Goal: Transaction & Acquisition: Purchase product/service

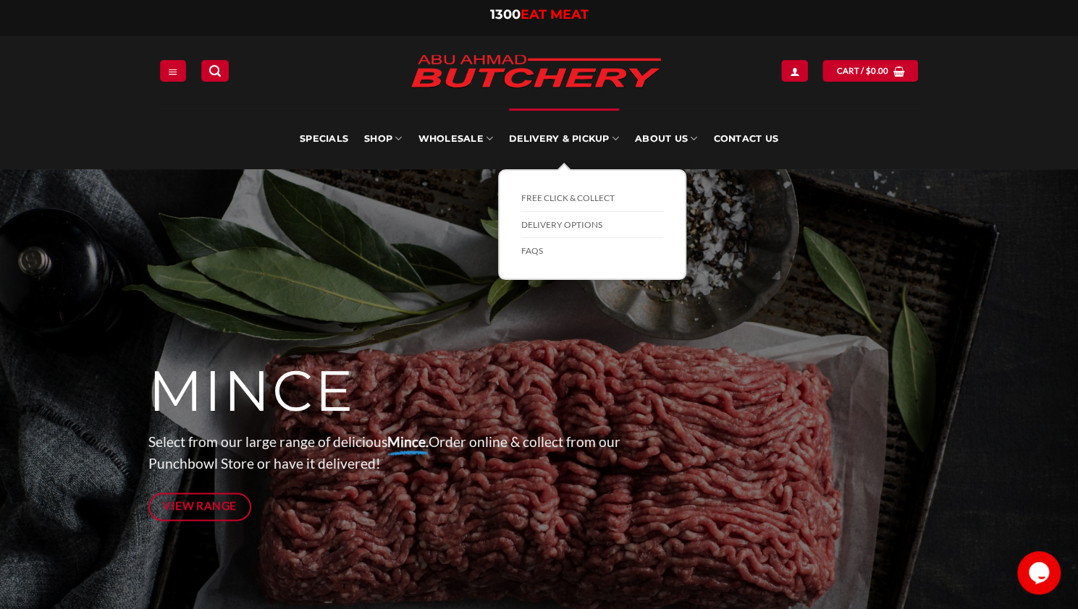
drag, startPoint x: 570, startPoint y: 224, endPoint x: 662, endPoint y: 274, distance: 104.6
click at [570, 224] on link "Delivery Options" at bounding box center [592, 225] width 142 height 27
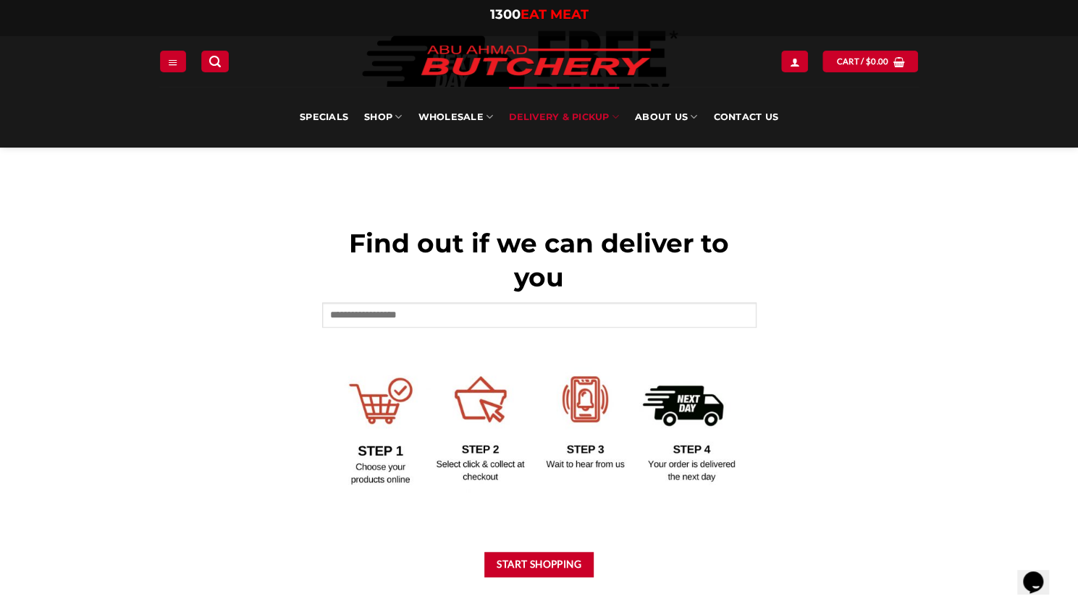
scroll to position [507, 0]
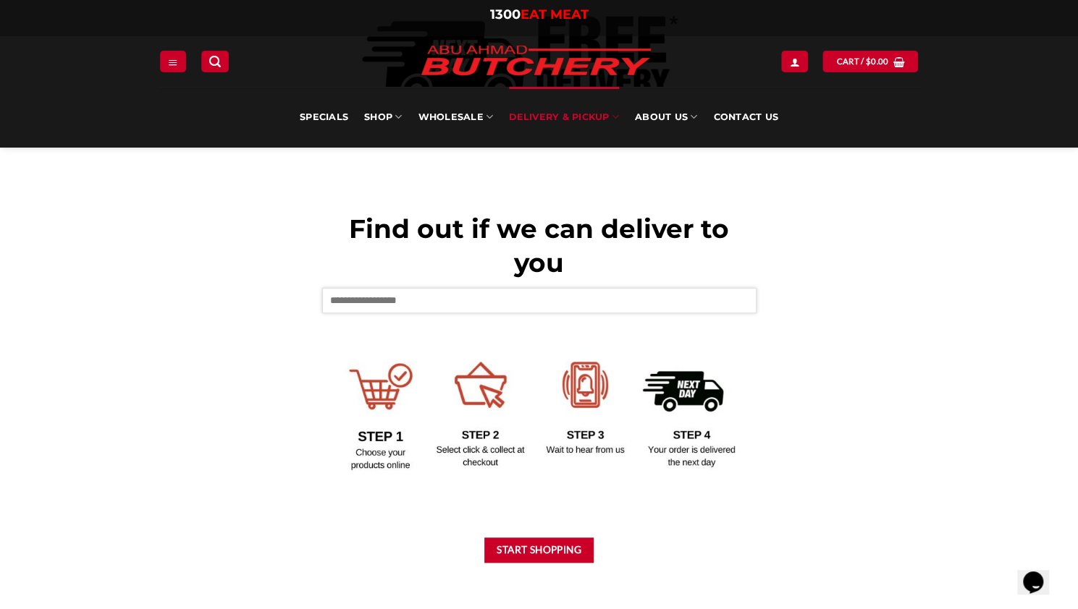
click at [517, 296] on input "text" at bounding box center [539, 300] width 434 height 25
type input "****"
click at [511, 557] on button "Start Shopping" at bounding box center [539, 550] width 110 height 25
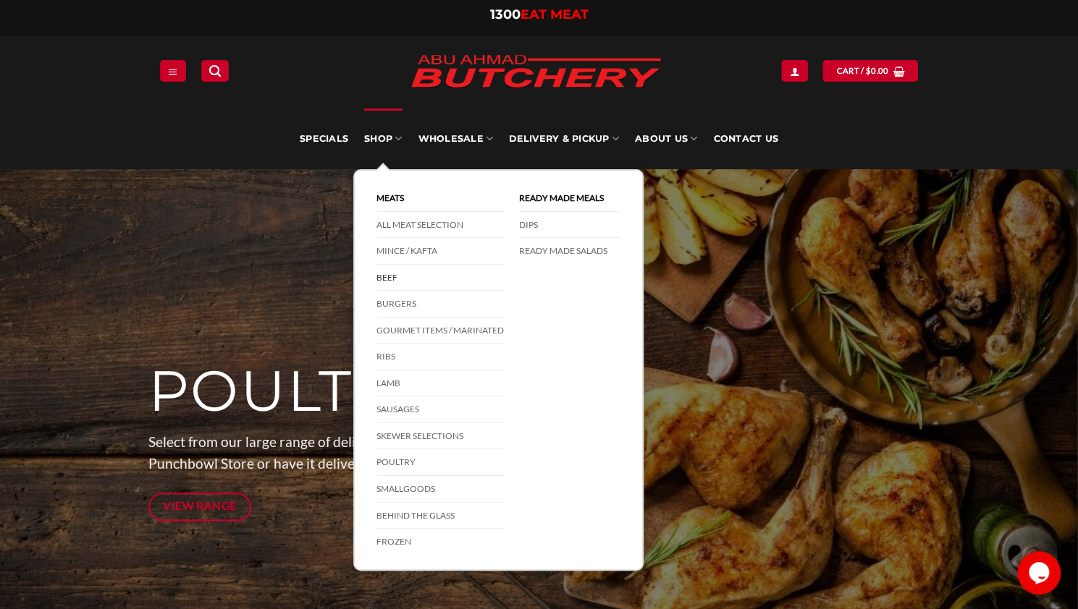
click at [390, 271] on link "Beef" at bounding box center [439, 278] width 127 height 27
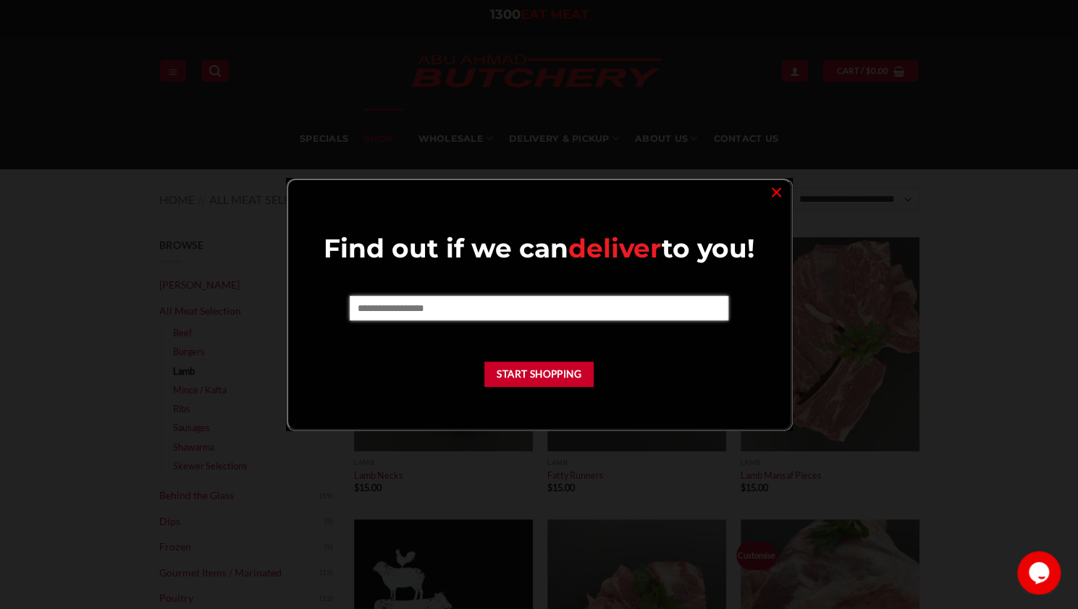
click at [590, 303] on input "text" at bounding box center [539, 308] width 379 height 25
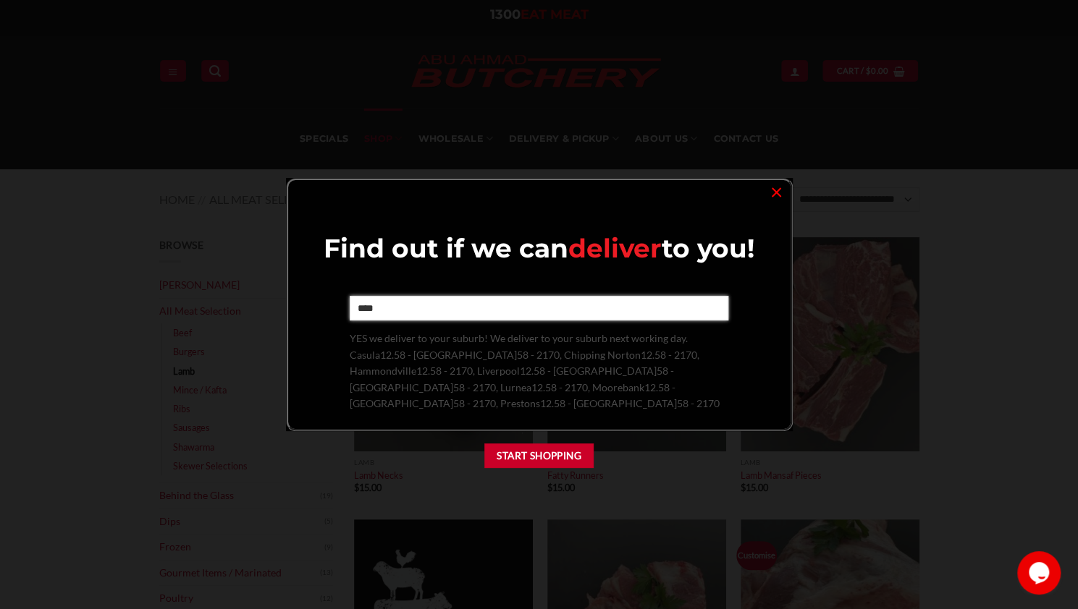
type input "****"
click at [547, 379] on p "YES we deliver to your suburb! We deliver to your suburb next working day. Casu…" at bounding box center [539, 372] width 379 height 82
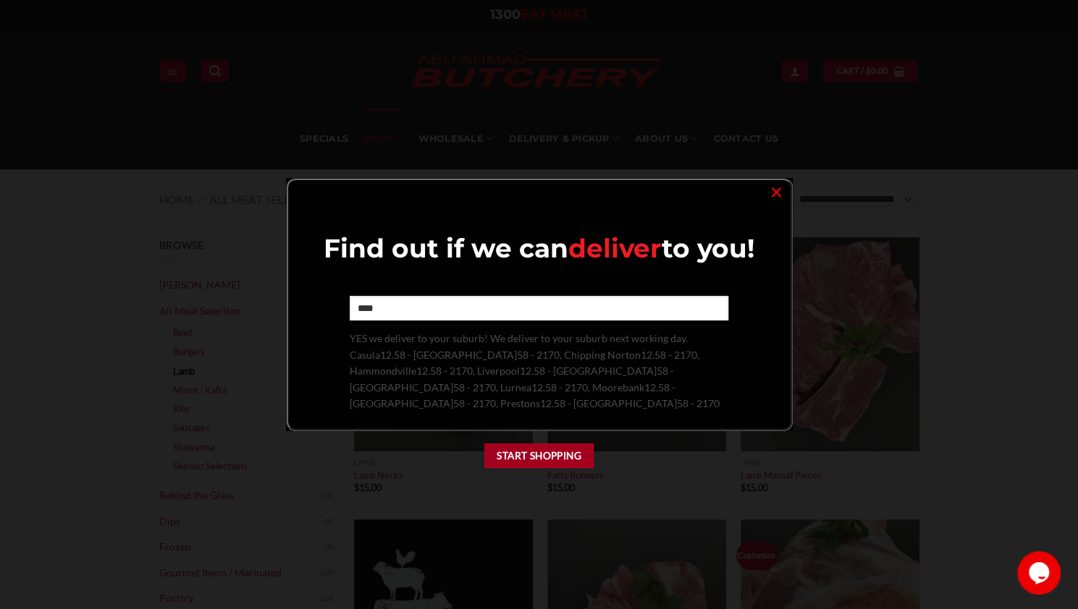
click at [539, 450] on button "Start Shopping" at bounding box center [539, 456] width 110 height 25
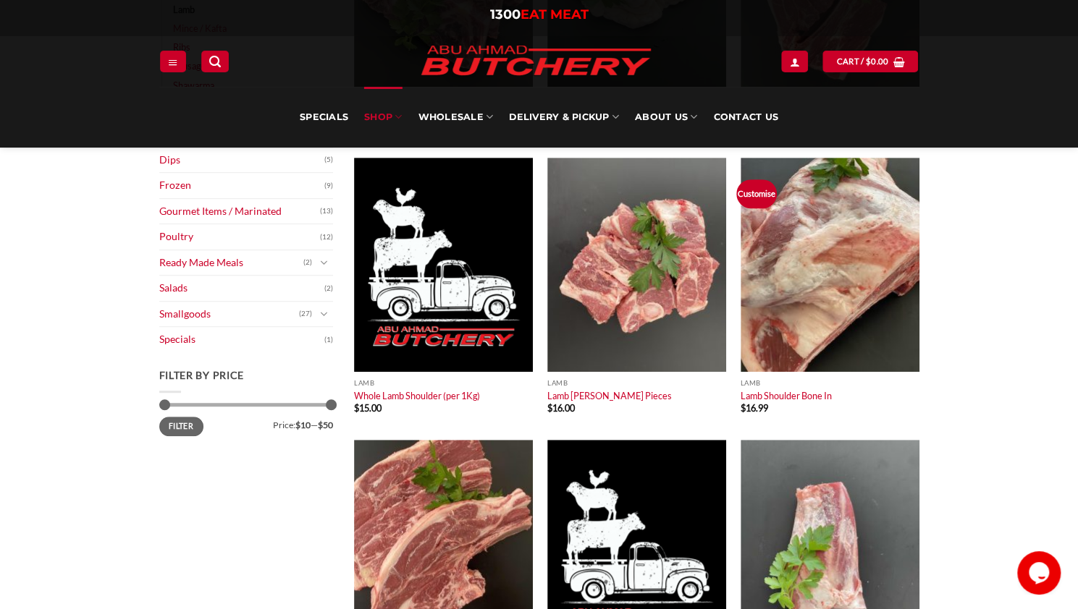
scroll to position [362, 0]
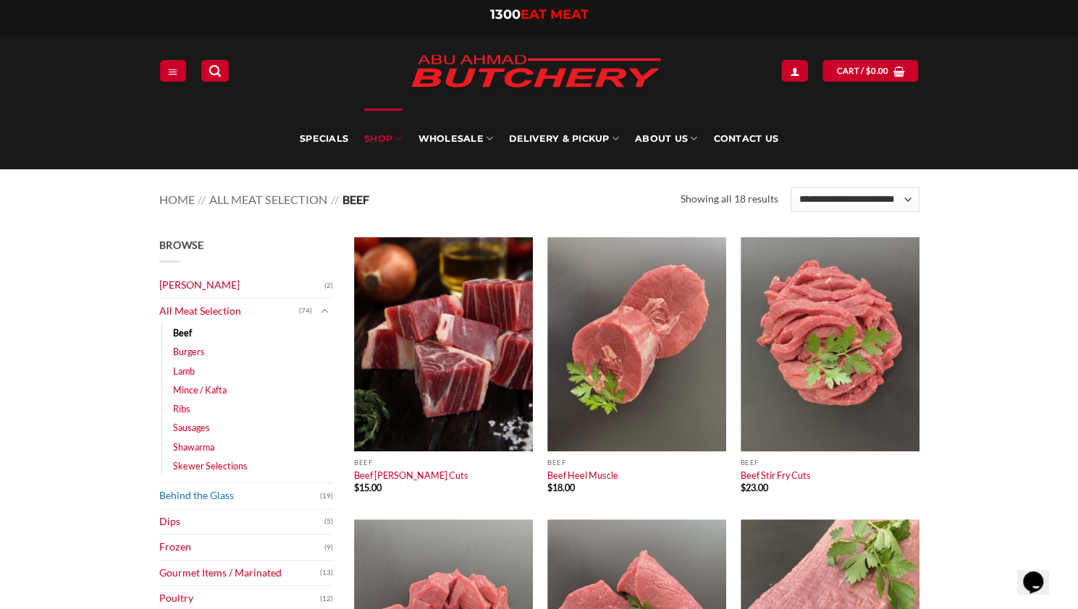
click at [230, 491] on link "Behind the Glass" at bounding box center [239, 496] width 161 height 25
